Goal: Transaction & Acquisition: Purchase product/service

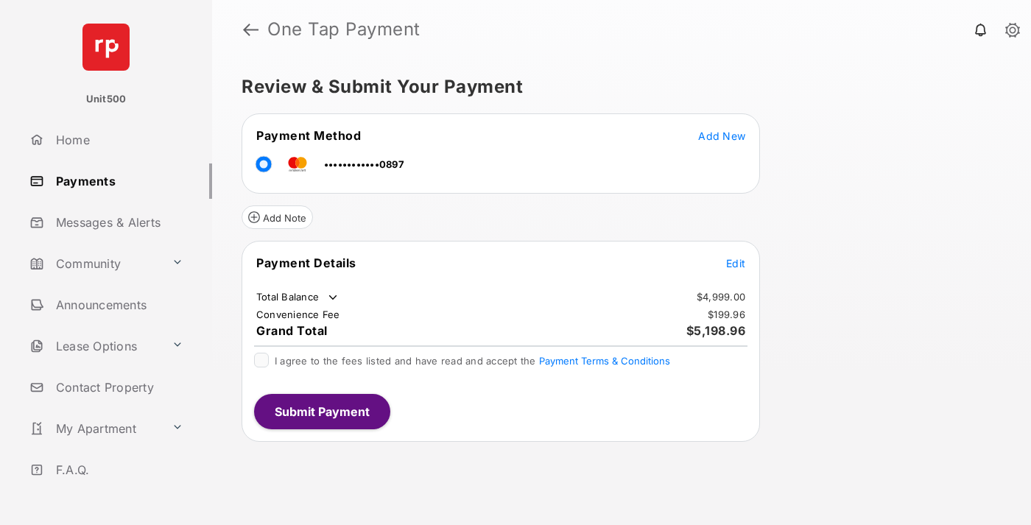
click at [735, 263] on span "Edit" at bounding box center [735, 263] width 19 height 13
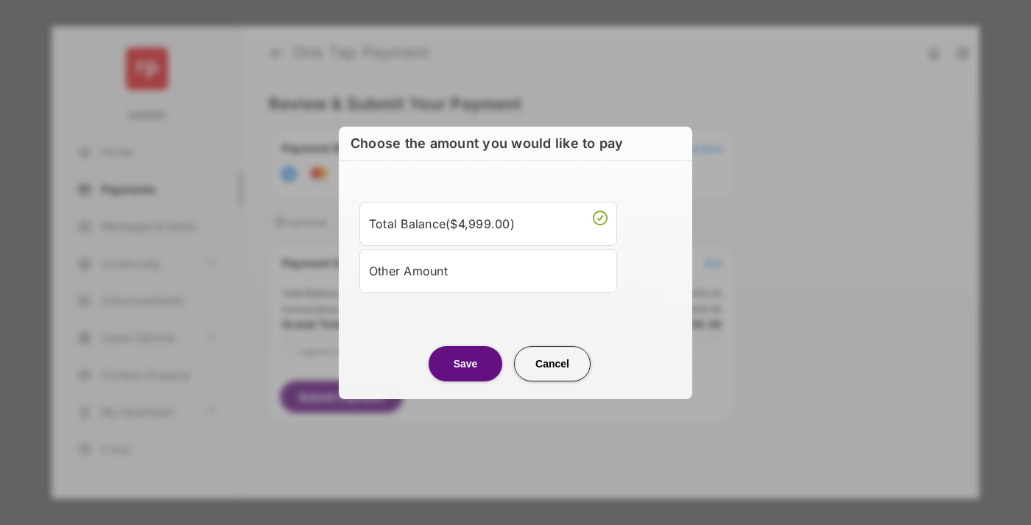
click at [488, 270] on div "Other Amount" at bounding box center [488, 270] width 238 height 25
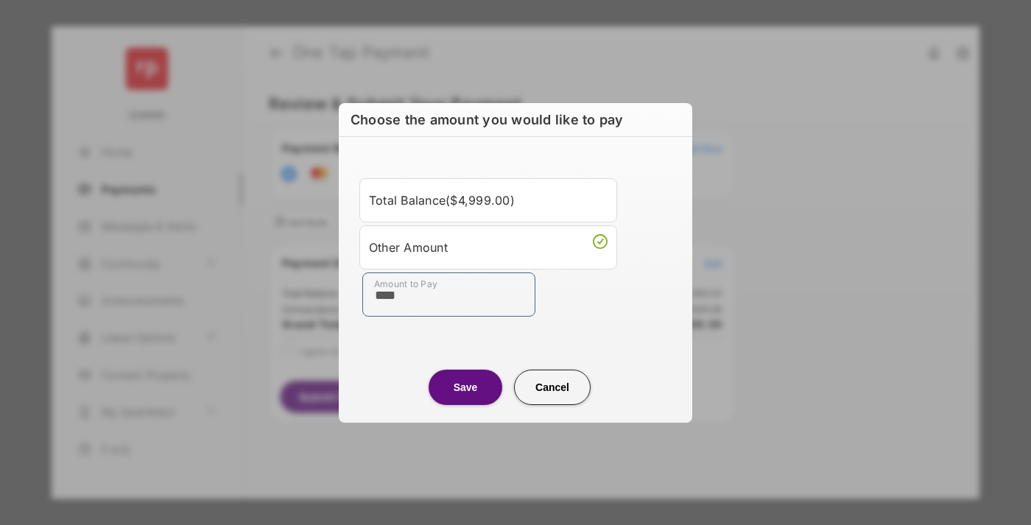
type input "****"
click at [465, 386] on button "Save" at bounding box center [465, 387] width 74 height 35
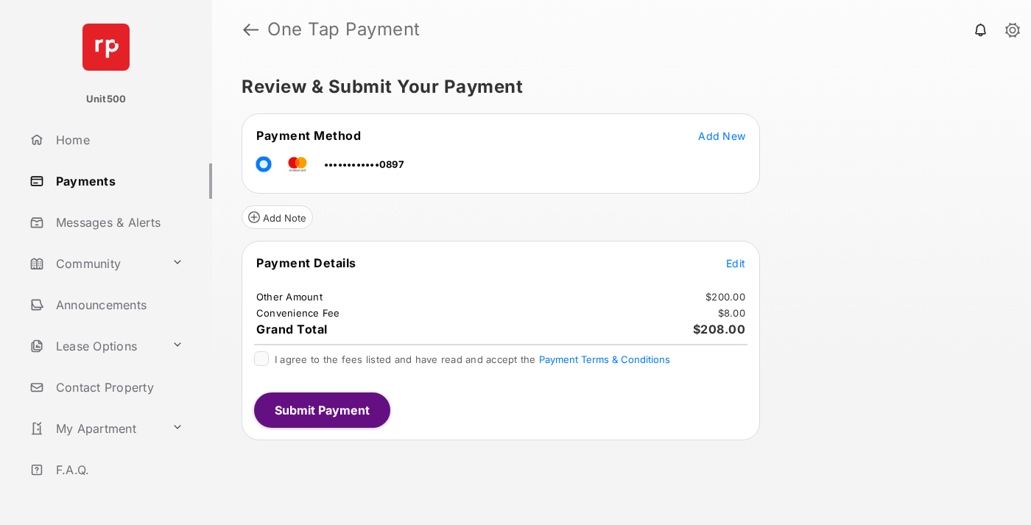
click at [735, 263] on span "Edit" at bounding box center [735, 263] width 19 height 13
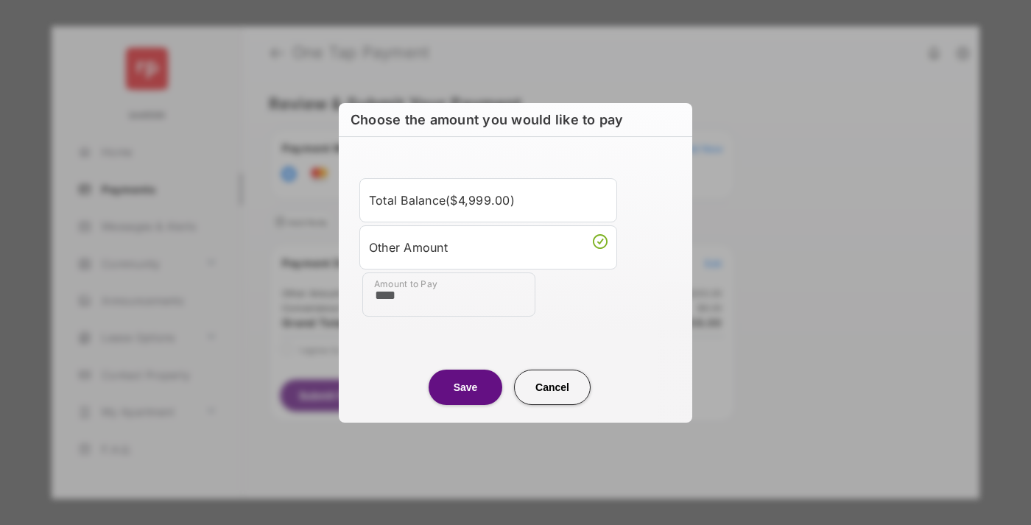
click at [465, 386] on button "Save" at bounding box center [465, 387] width 74 height 35
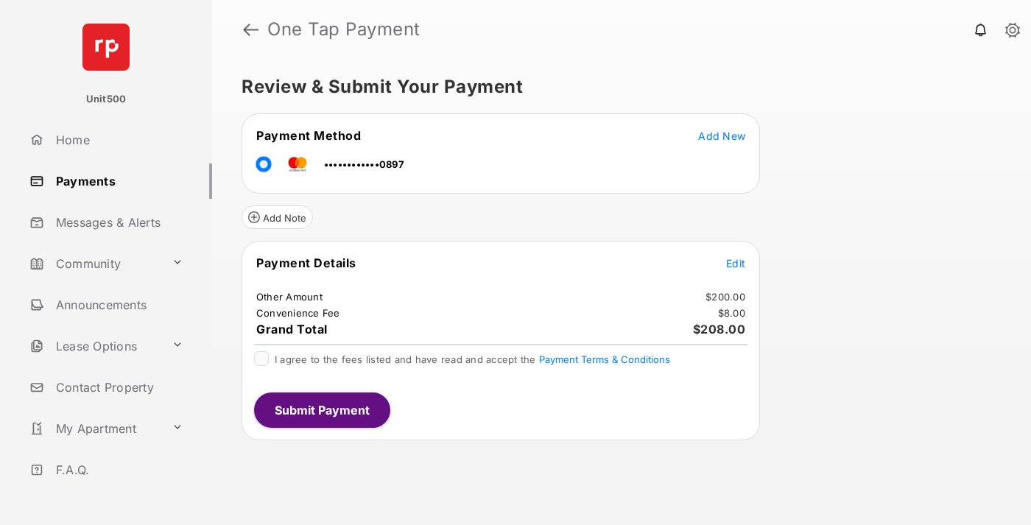
click at [321, 409] on button "Submit Payment" at bounding box center [322, 409] width 136 height 35
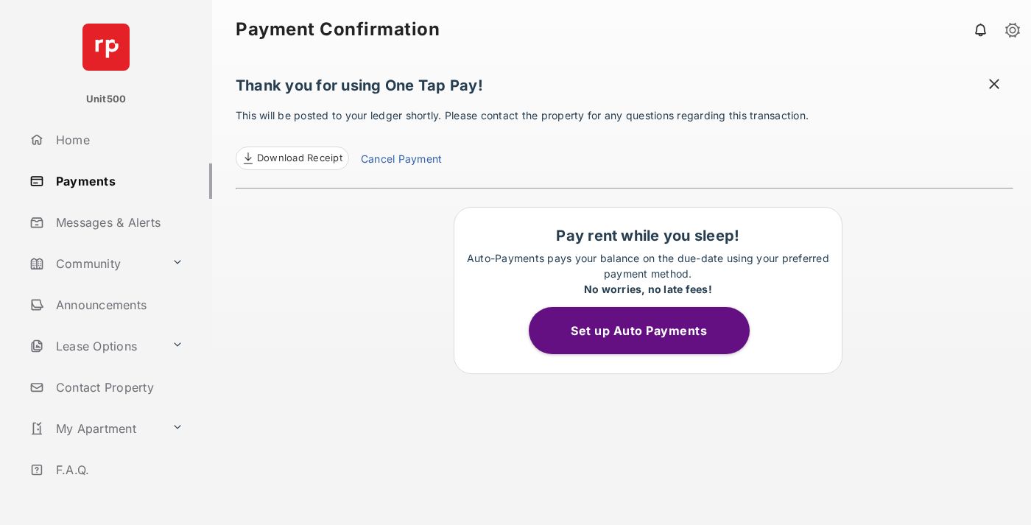
click at [291, 158] on span "Download Receipt" at bounding box center [299, 158] width 85 height 15
click at [994, 85] on span at bounding box center [993, 86] width 15 height 18
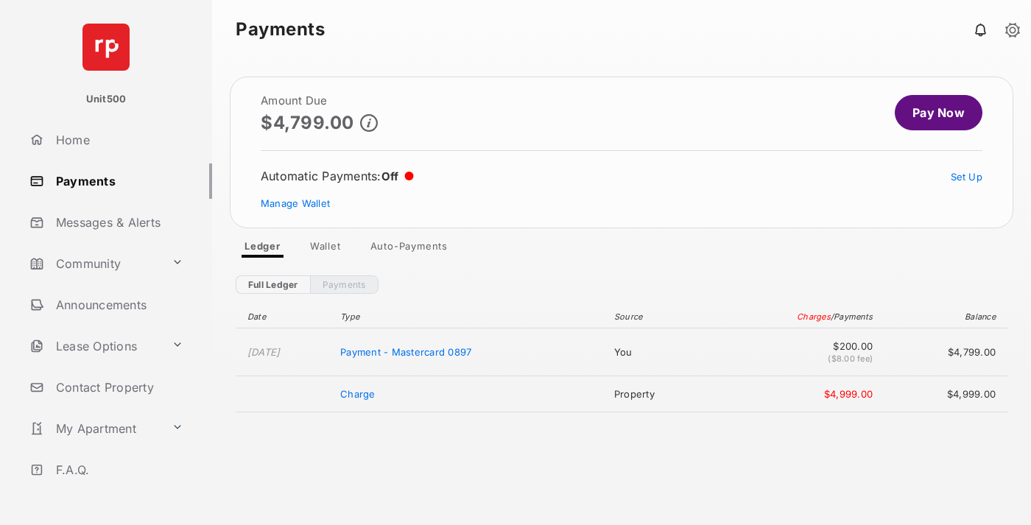
click at [295, 203] on link "Manage Wallet" at bounding box center [295, 203] width 69 height 12
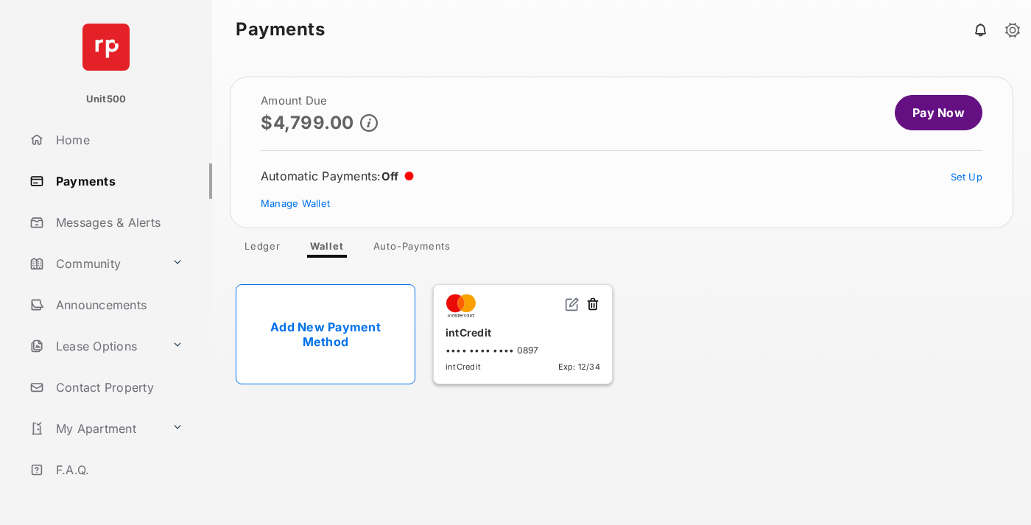
click at [593, 305] on button at bounding box center [592, 305] width 15 height 17
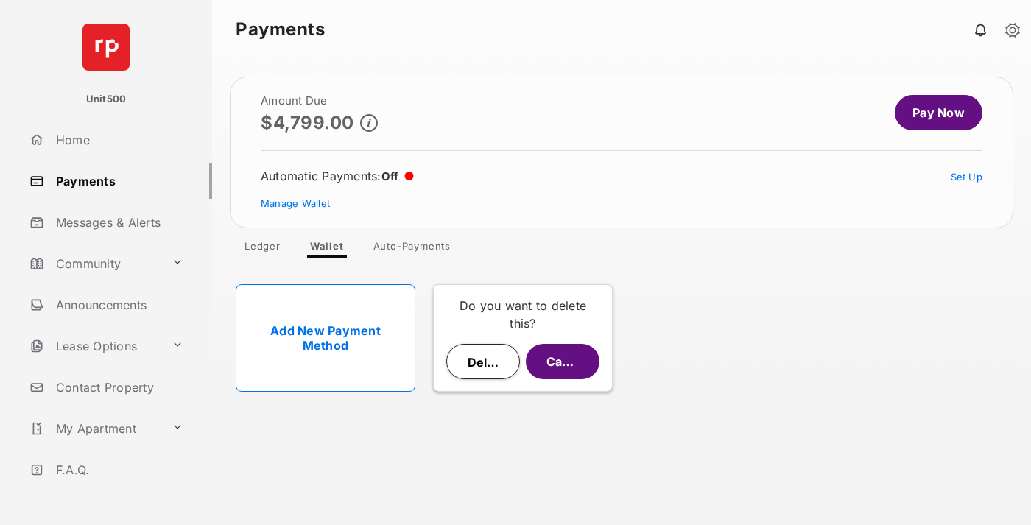
click at [483, 361] on button "Delete" at bounding box center [483, 361] width 74 height 35
